Goal: Book appointment/travel/reservation

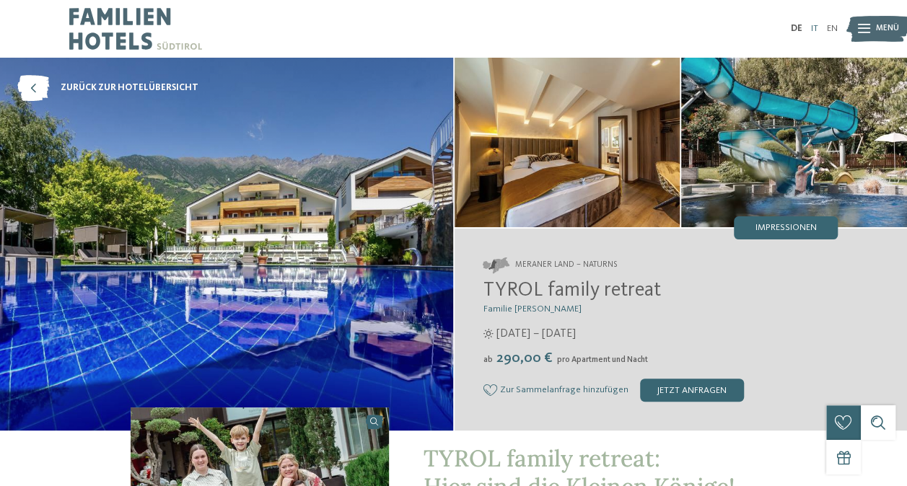
click at [811, 27] on link "IT" at bounding box center [814, 28] width 7 height 9
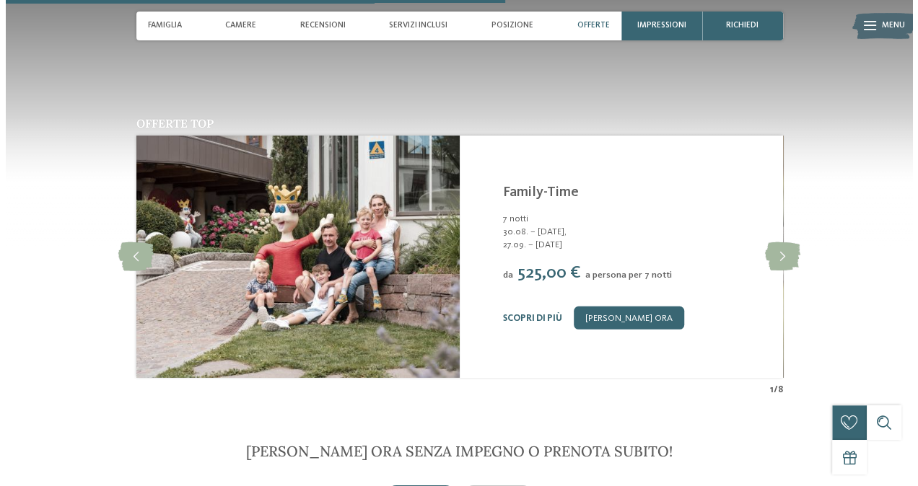
scroll to position [1985, 0]
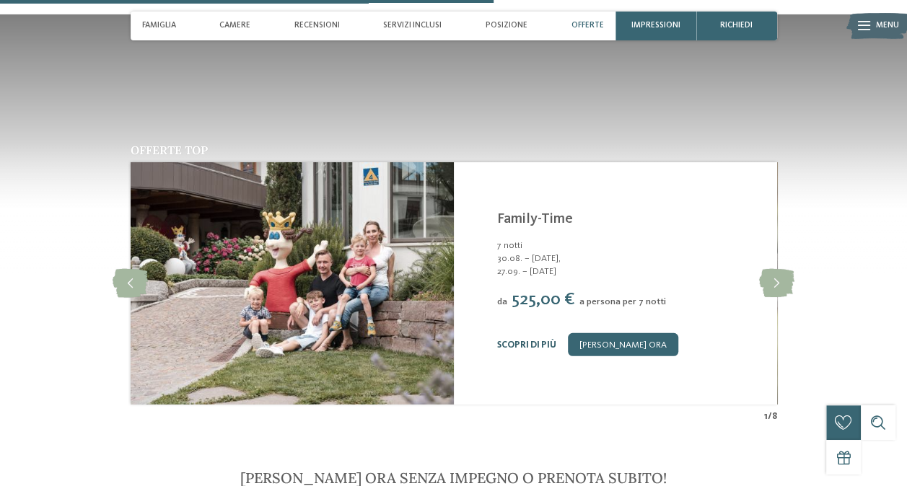
click at [534, 340] on link "Scopri di più" at bounding box center [526, 344] width 59 height 9
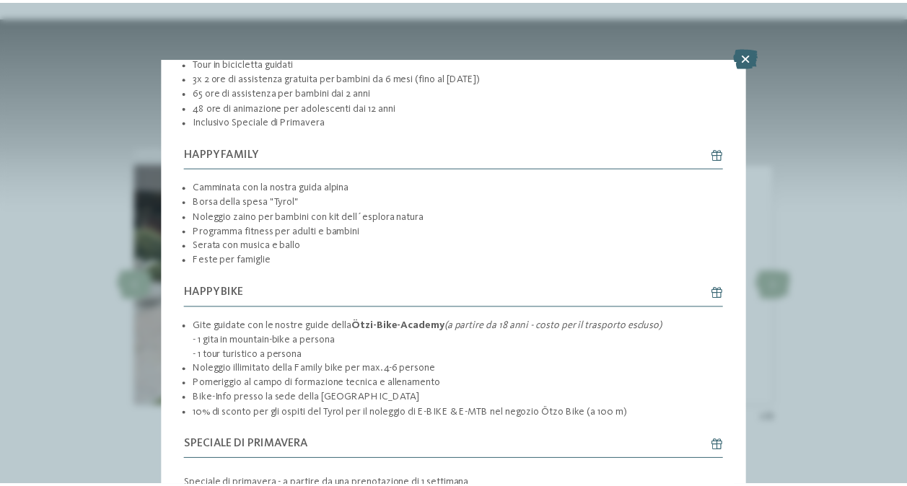
scroll to position [1377, 0]
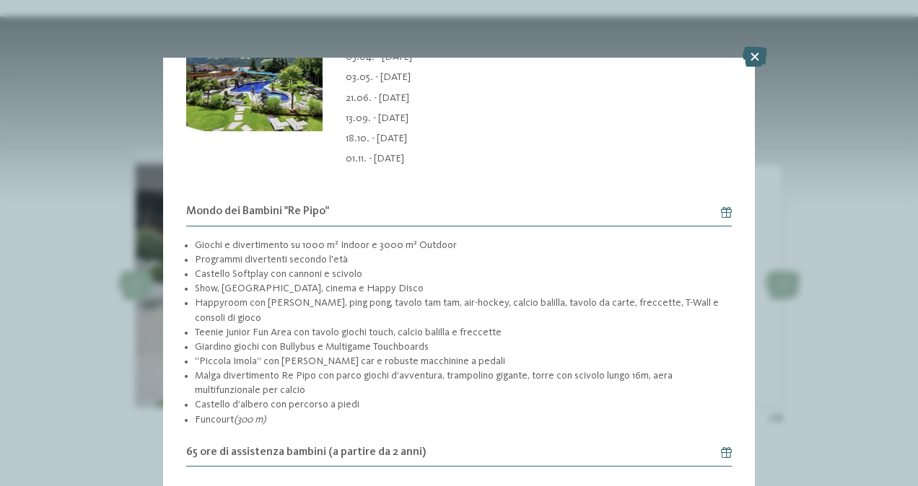
click at [882, 290] on div "Offerta 1 / 8 1" at bounding box center [459, 243] width 918 height 486
